Goal: Navigation & Orientation: Understand site structure

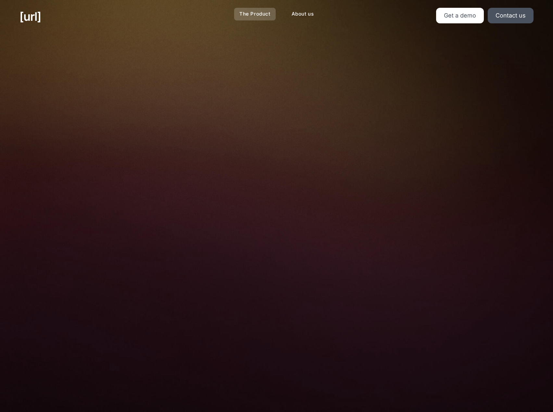
click at [254, 17] on link "The Product" at bounding box center [255, 14] width 42 height 13
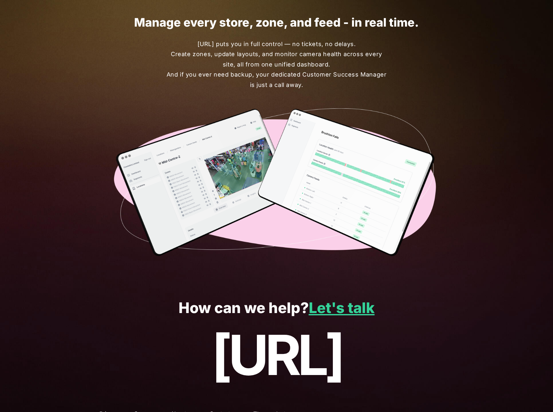
scroll to position [1516, 0]
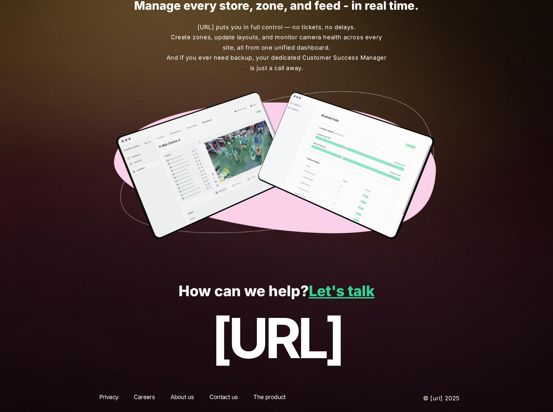
click at [179, 403] on link "About us" at bounding box center [182, 399] width 35 height 12
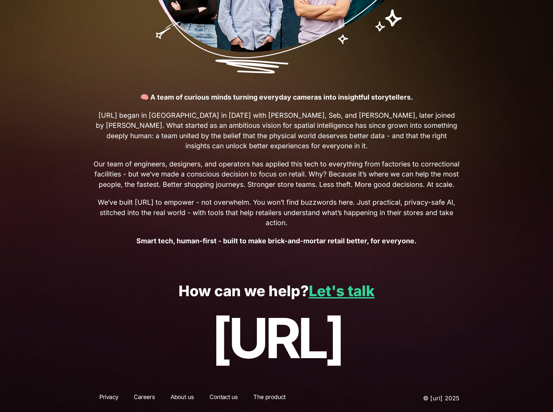
scroll to position [177, 0]
click at [156, 398] on link "Careers" at bounding box center [144, 399] width 33 height 12
click at [142, 397] on link "Careers" at bounding box center [144, 399] width 33 height 12
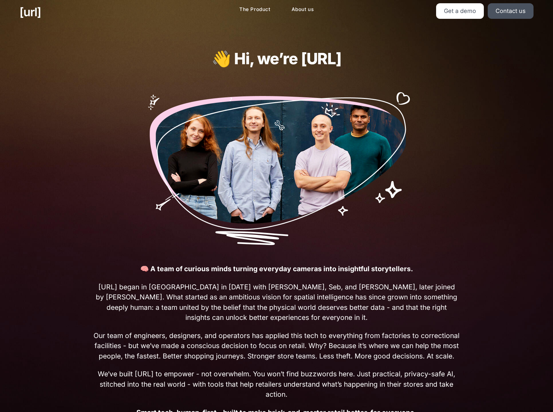
scroll to position [0, 0]
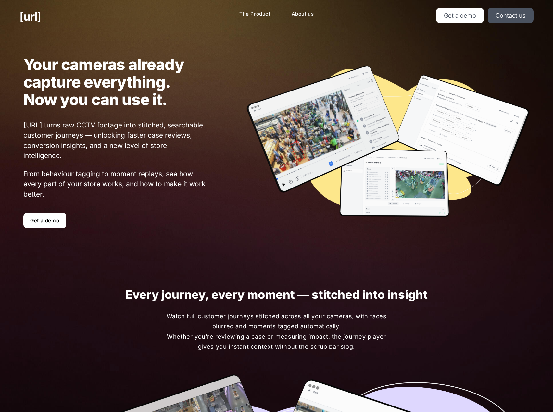
drag, startPoint x: 446, startPoint y: 151, endPoint x: 433, endPoint y: 145, distance: 14.7
click at [446, 151] on img at bounding box center [387, 142] width 284 height 155
click at [258, 15] on link "The Product" at bounding box center [255, 14] width 42 height 13
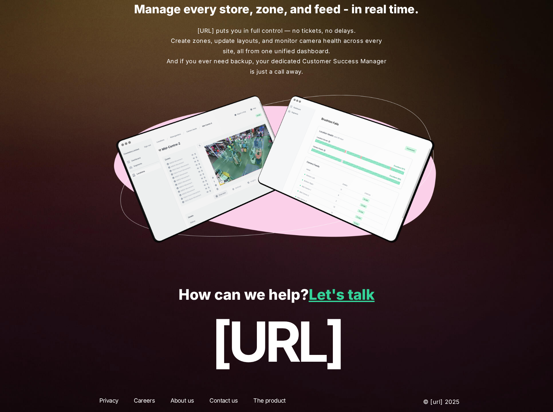
scroll to position [1516, 0]
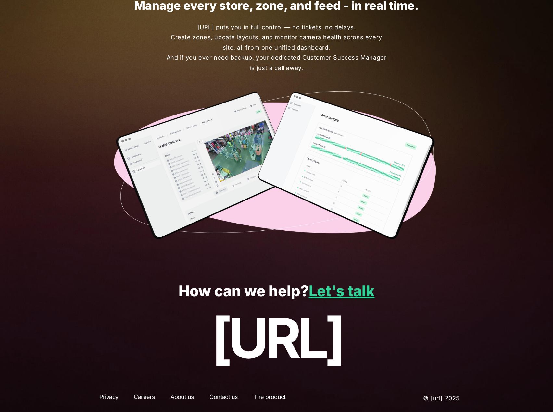
click at [110, 400] on link "Privacy" at bounding box center [108, 399] width 31 height 12
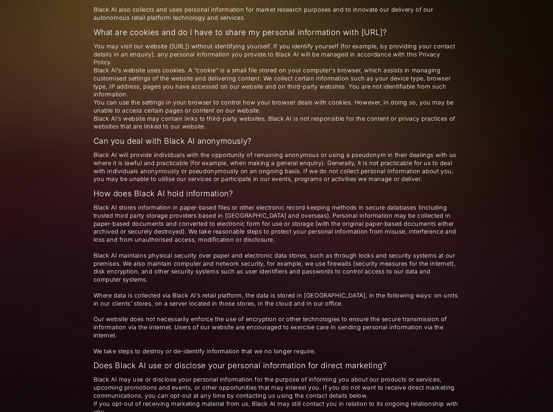
scroll to position [1324, 0]
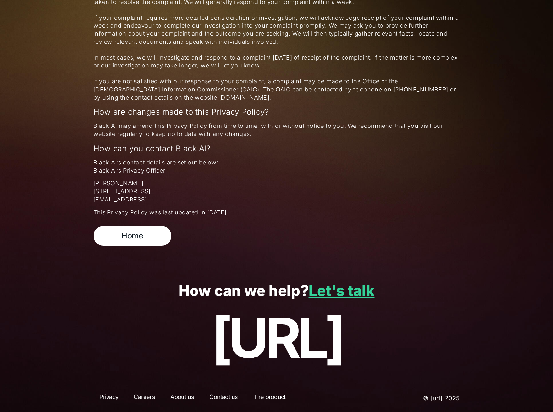
click at [142, 402] on link "Careers" at bounding box center [144, 399] width 33 height 12
click at [274, 399] on link "The product" at bounding box center [269, 399] width 44 height 12
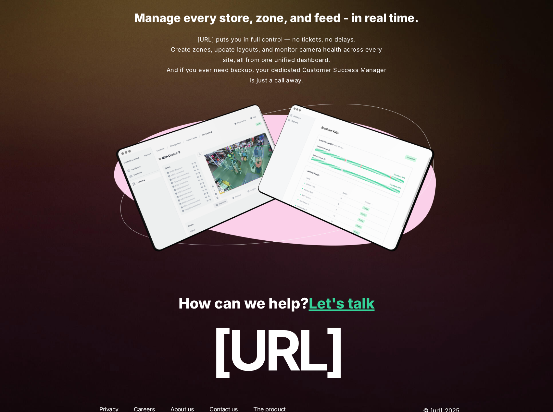
scroll to position [1516, 0]
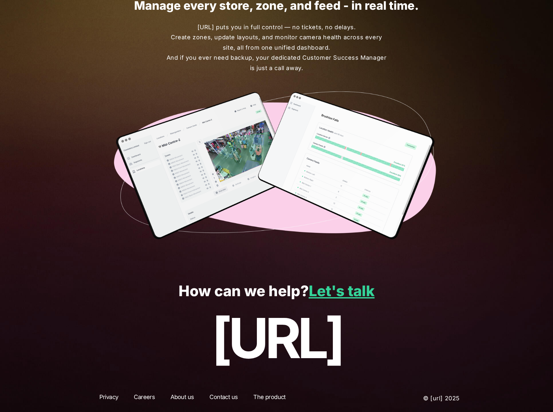
click at [232, 396] on link "Contact us" at bounding box center [224, 399] width 40 height 12
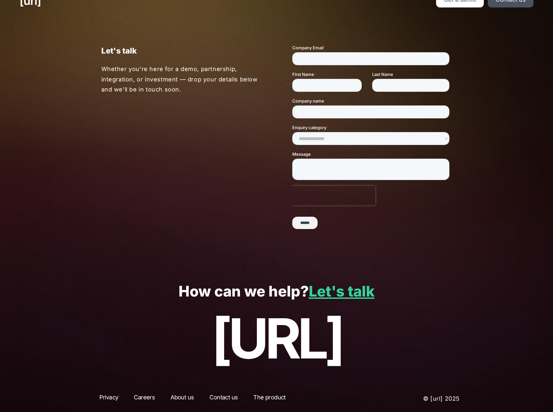
scroll to position [17, 0]
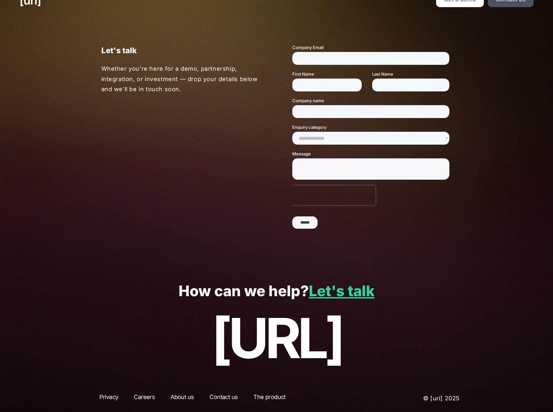
click at [195, 396] on link "About us" at bounding box center [182, 399] width 35 height 12
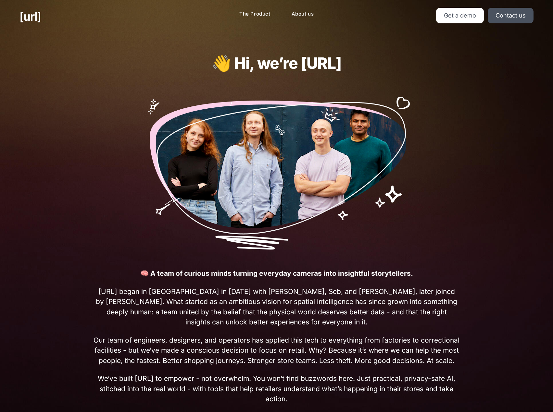
click at [264, 138] on img at bounding box center [276, 170] width 271 height 159
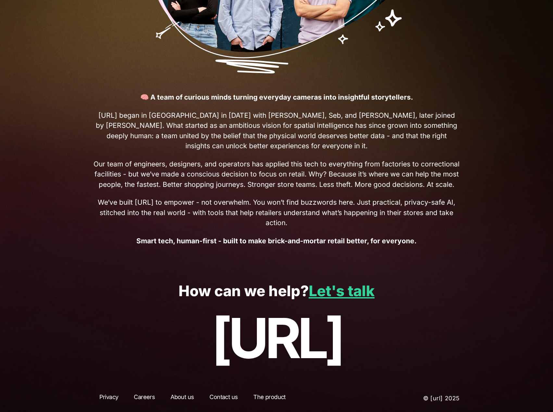
click at [262, 394] on link "The product" at bounding box center [269, 399] width 44 height 12
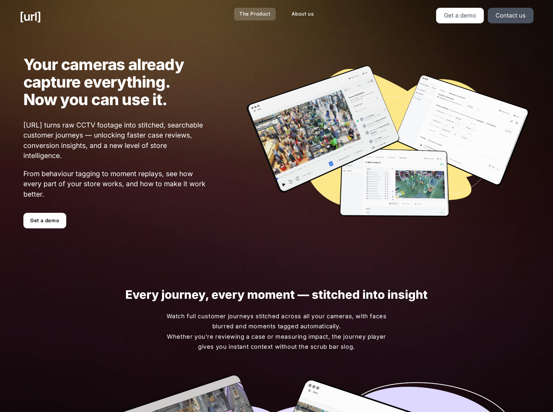
click at [251, 14] on link "The Product" at bounding box center [255, 14] width 42 height 13
click at [41, 18] on link "[URL]" at bounding box center [29, 17] width 21 height 18
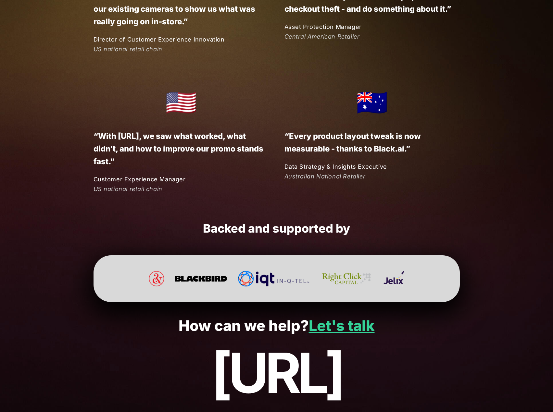
scroll to position [1595, 0]
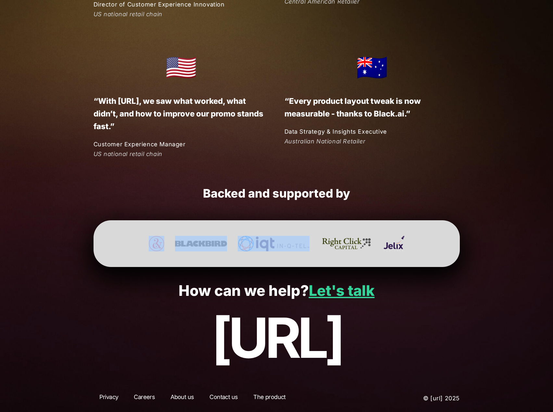
drag, startPoint x: 137, startPoint y: 246, endPoint x: 342, endPoint y: 243, distance: 205.5
click at [342, 243] on div at bounding box center [276, 244] width 327 height 16
click at [412, 241] on div at bounding box center [276, 244] width 327 height 16
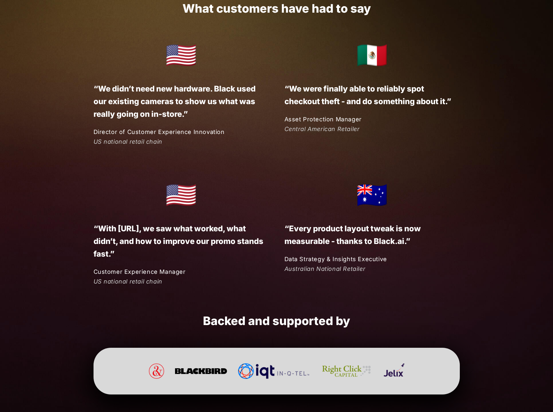
scroll to position [1465, 0]
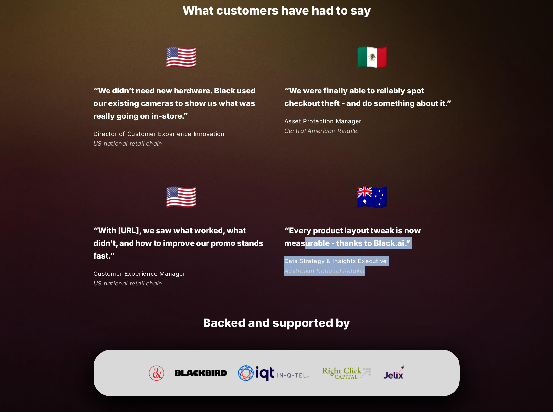
drag, startPoint x: 363, startPoint y: 265, endPoint x: 305, endPoint y: 237, distance: 64.5
click at [305, 237] on div "🇦🇺 “Every product layout tweak is now measurable - thanks to Black.ai.” Data St…" at bounding box center [364, 226] width 191 height 100
click at [451, 269] on p "Australian National Retailer" at bounding box center [372, 271] width 176 height 10
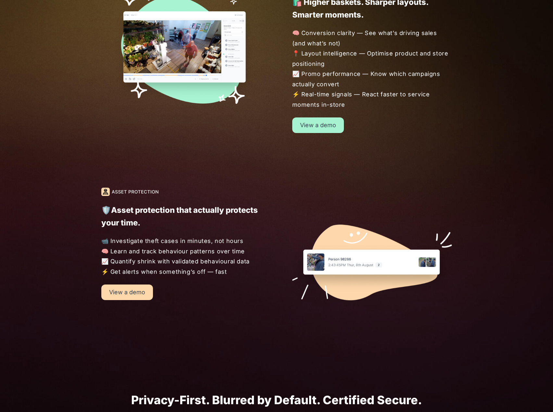
scroll to position [649, 0]
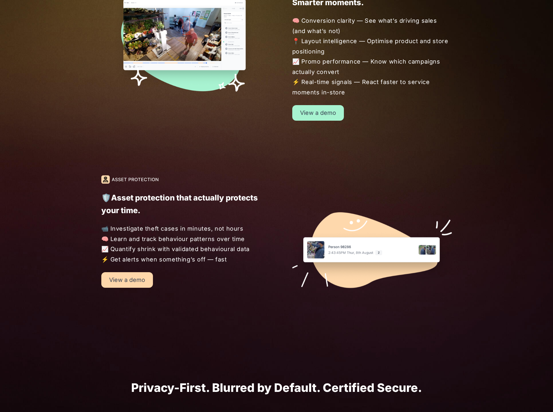
click at [440, 178] on img at bounding box center [372, 237] width 160 height 124
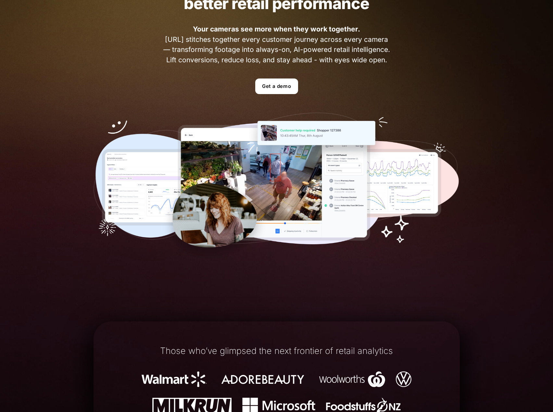
scroll to position [0, 0]
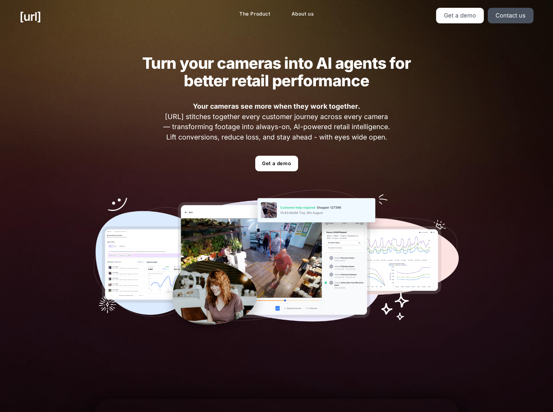
click at [550, 182] on div "Turn your cameras into AI agents for better retail performance Your cameras see…" at bounding box center [276, 196] width 553 height 327
